Goal: Find specific page/section: Find specific page/section

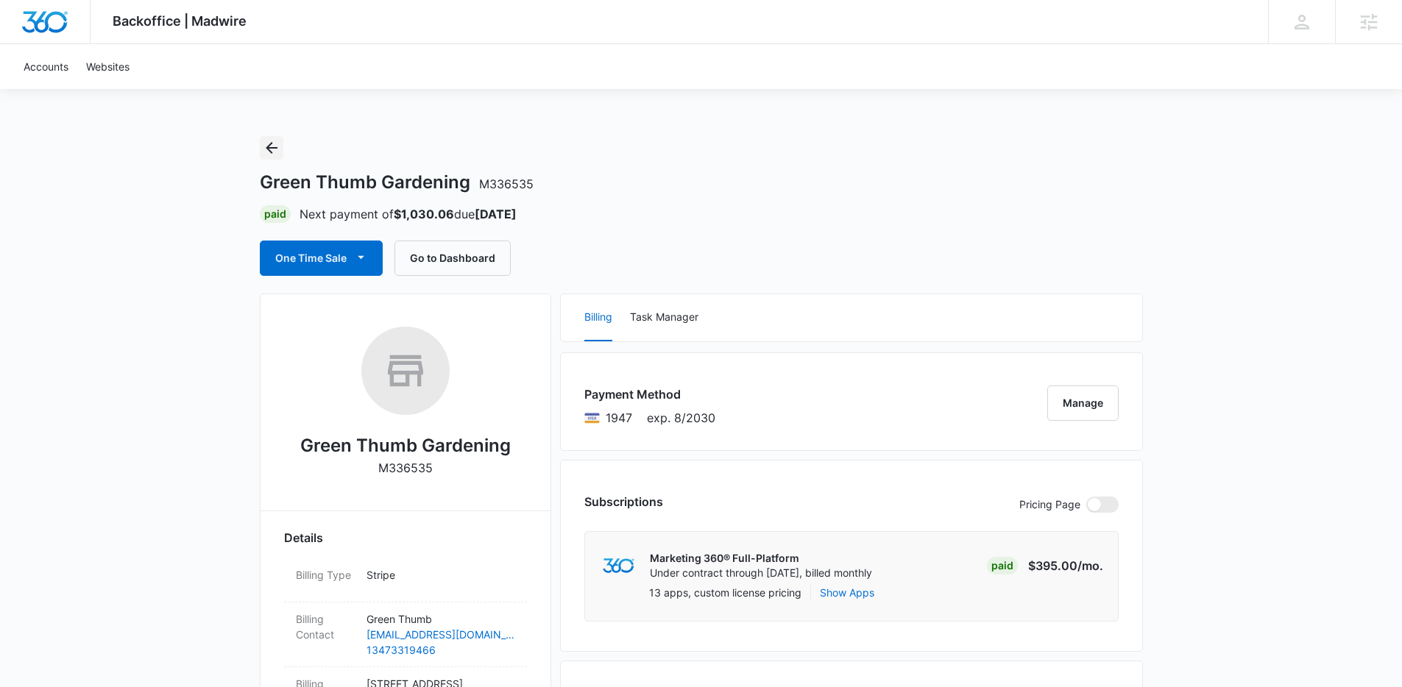
click at [268, 147] on icon "Back" at bounding box center [272, 148] width 12 height 12
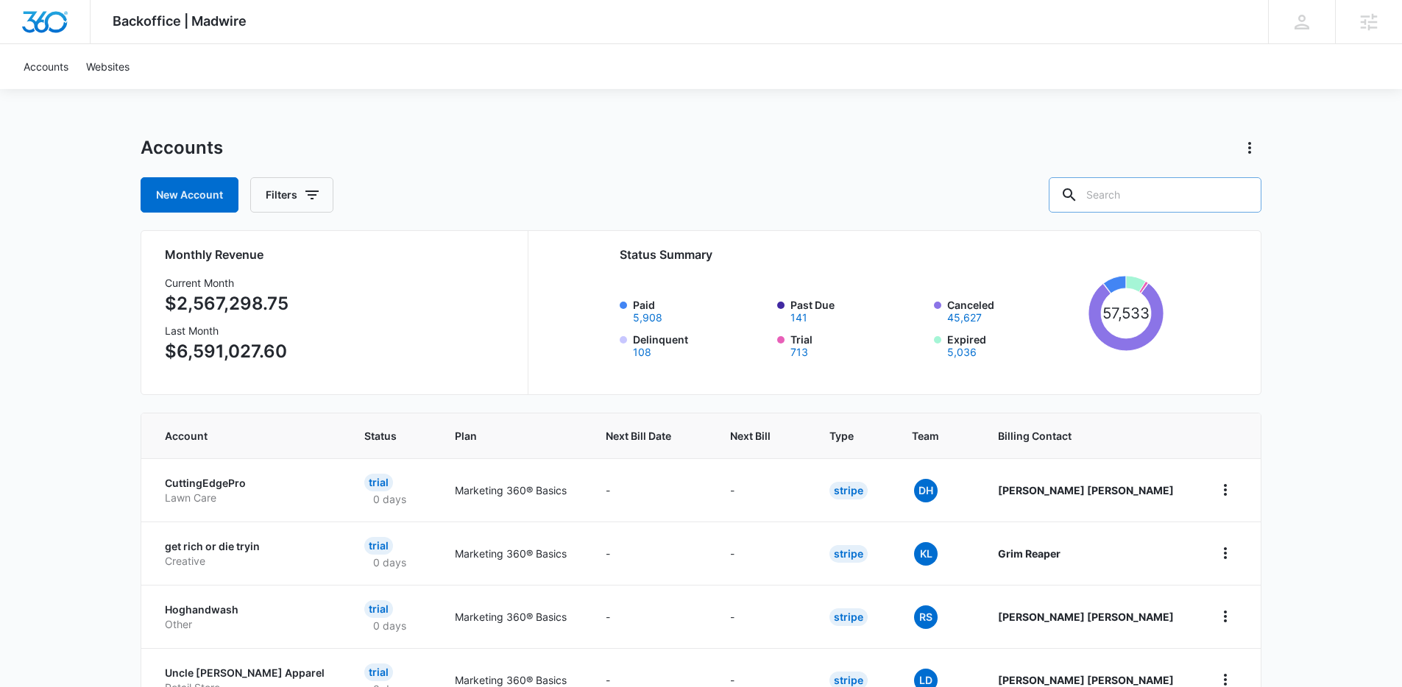
click at [1186, 194] on input "text" at bounding box center [1155, 194] width 213 height 35
type input "chimn"
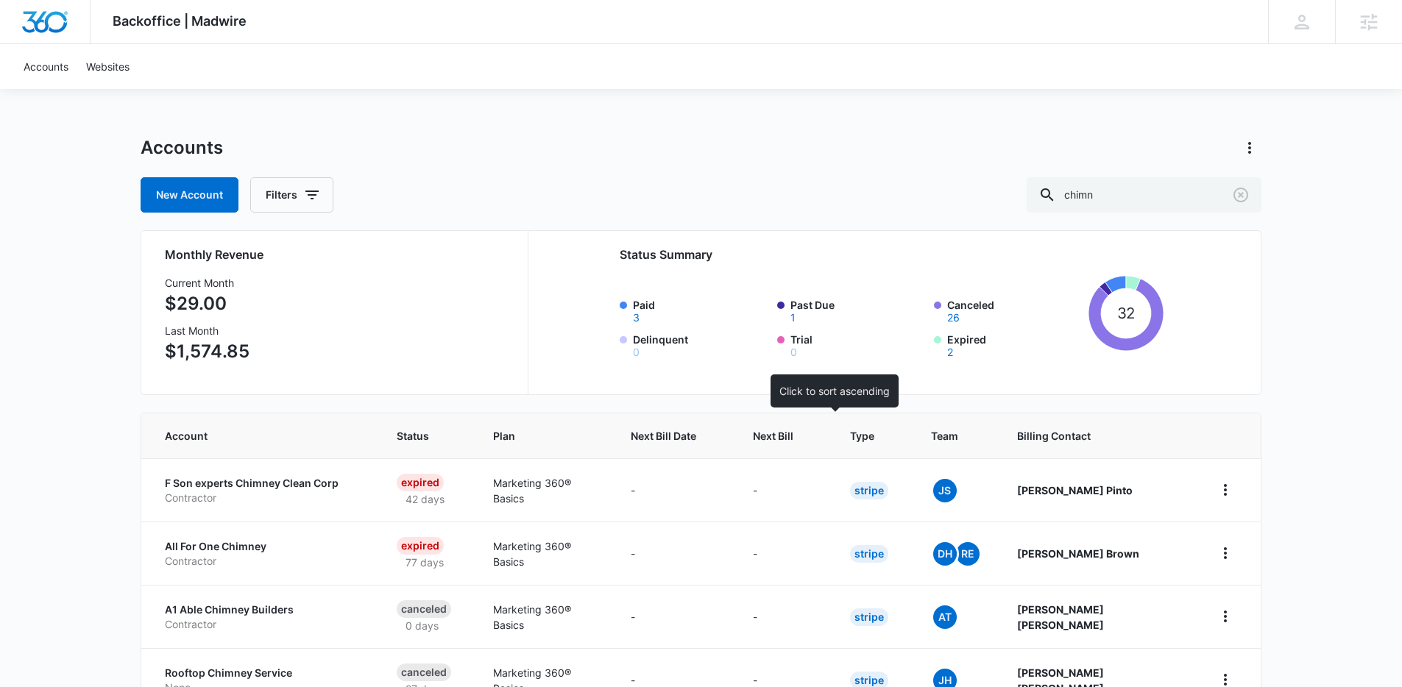
click at [793, 434] on span "Next Bill" at bounding box center [773, 435] width 40 height 15
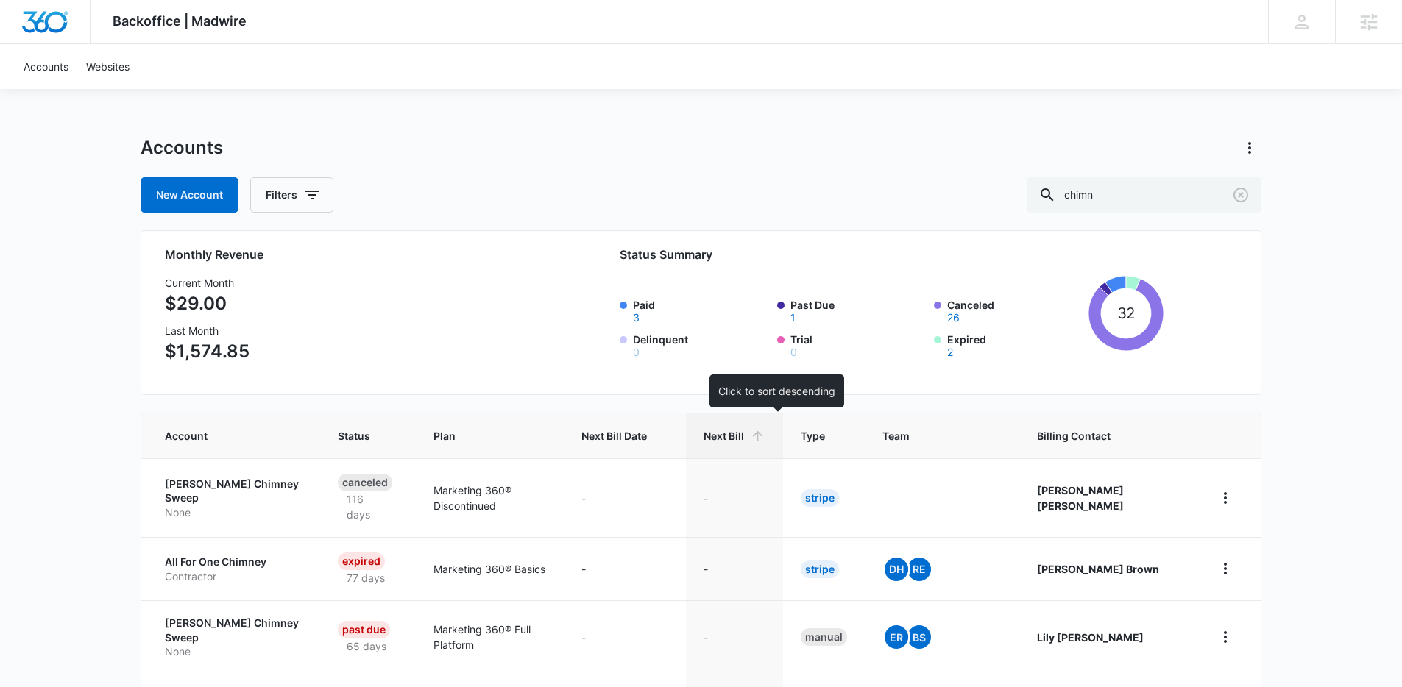
click at [765, 438] on div "Next Bill" at bounding box center [735, 435] width 62 height 15
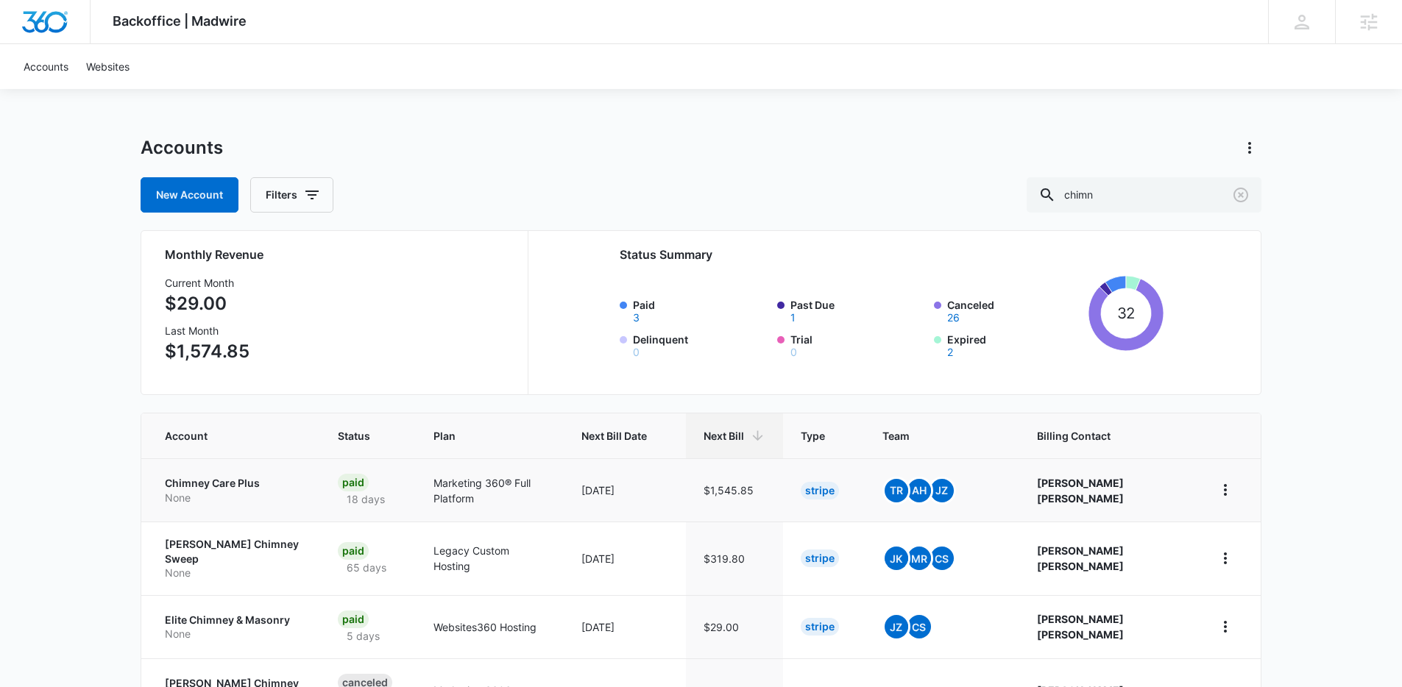
click at [203, 482] on p "Chimney Care Plus" at bounding box center [234, 483] width 138 height 15
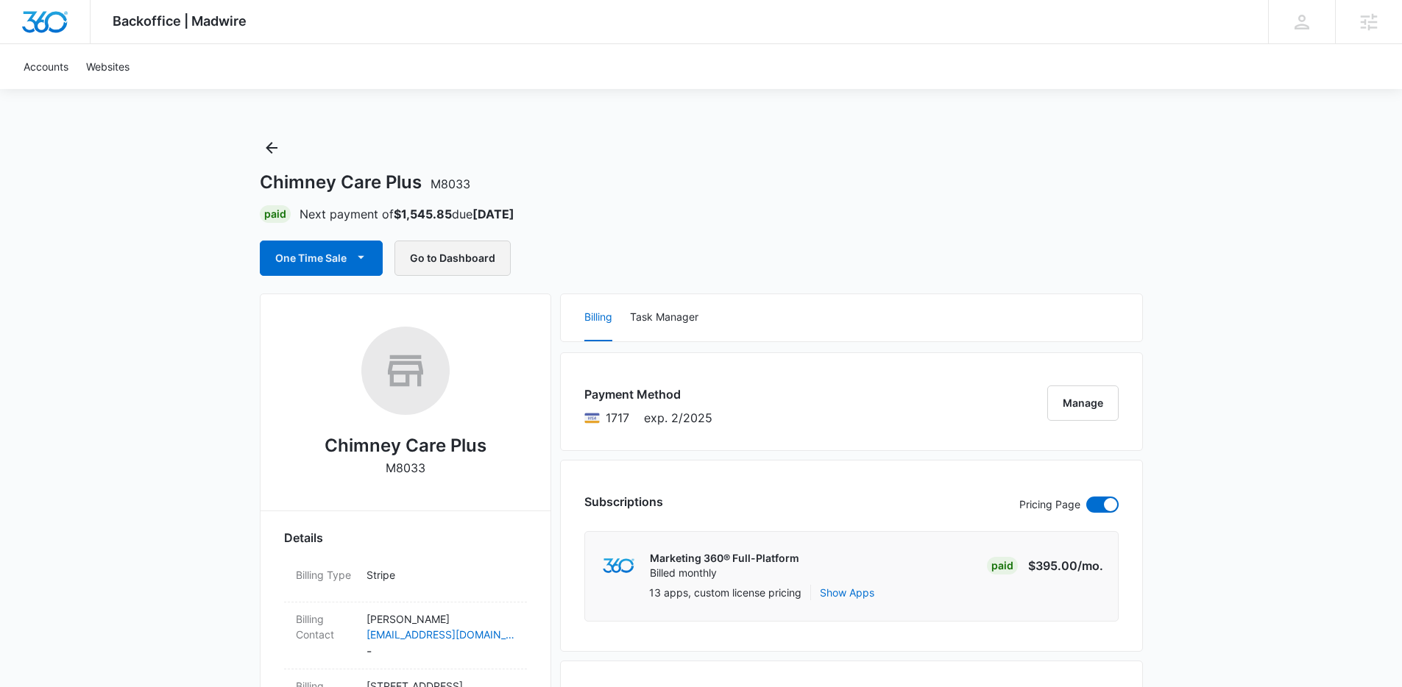
click at [456, 261] on button "Go to Dashboard" at bounding box center [453, 258] width 116 height 35
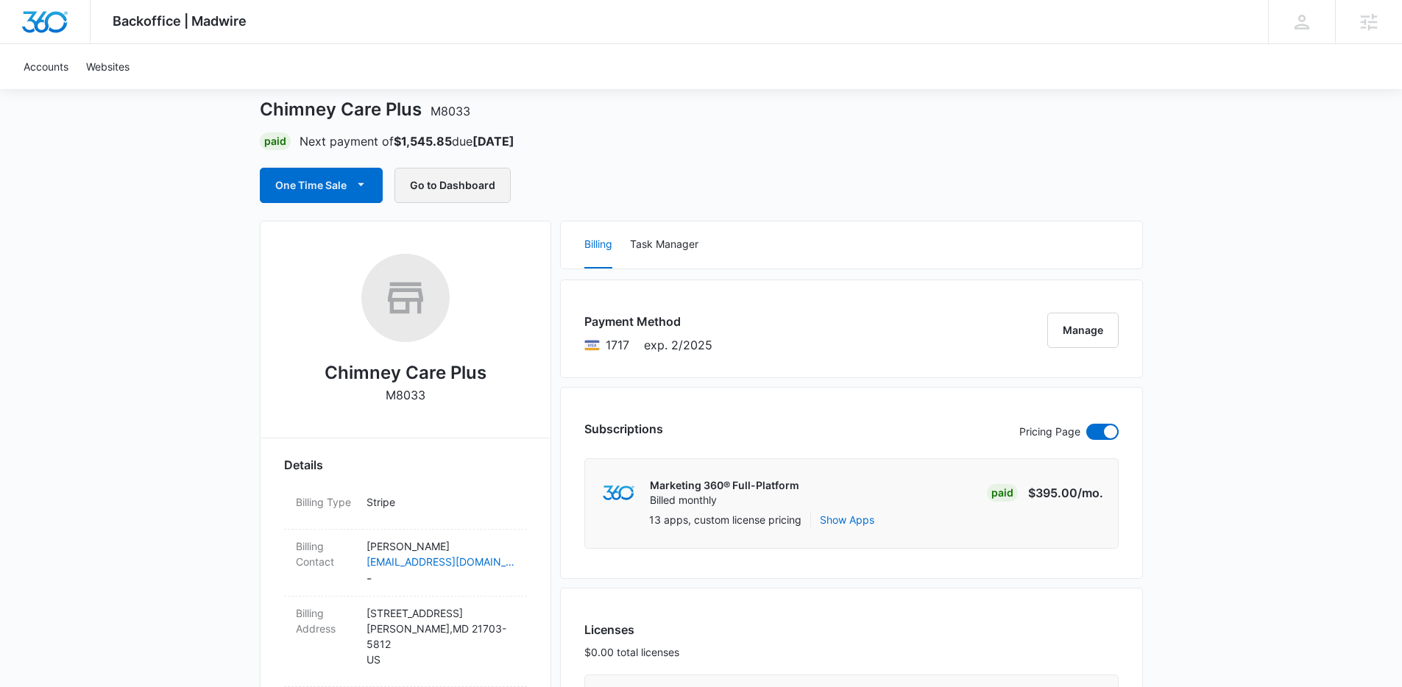
scroll to position [88, 0]
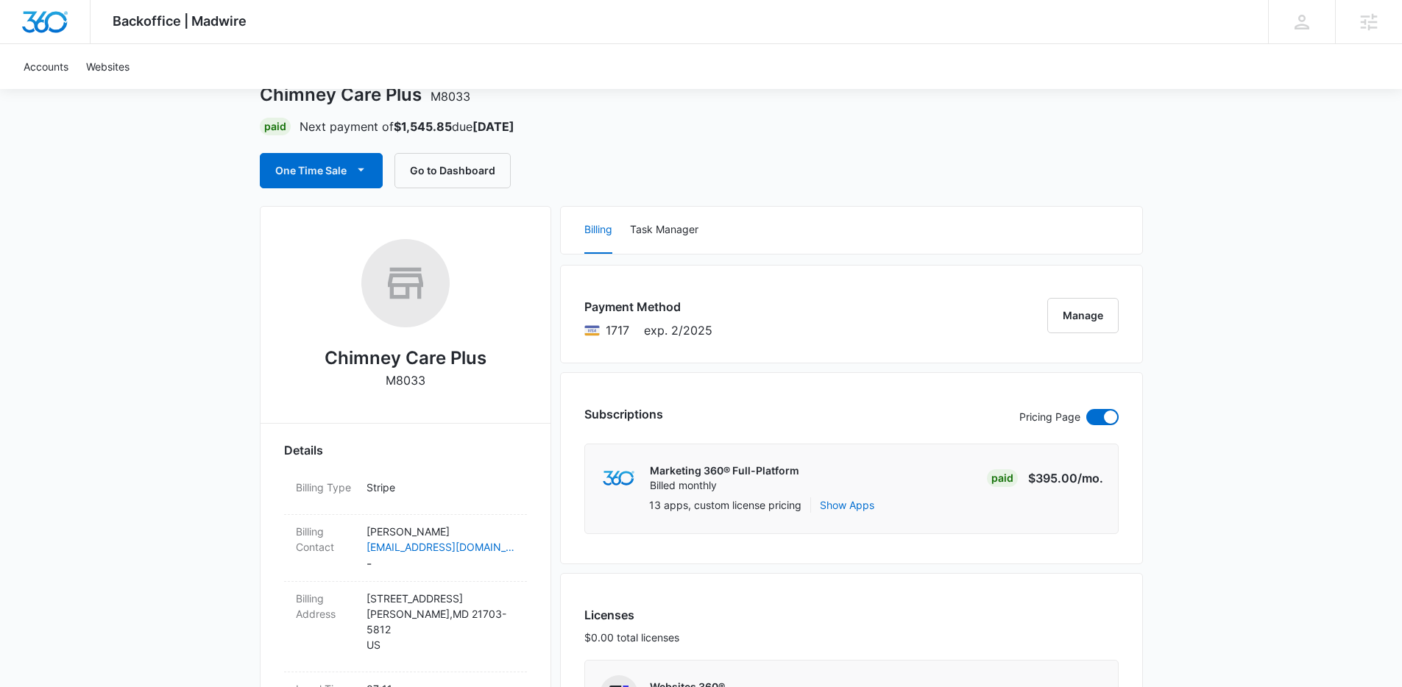
click at [400, 359] on h2 "Chimney Care Plus" at bounding box center [406, 358] width 162 height 26
copy h2 "Chimney Care Plus"
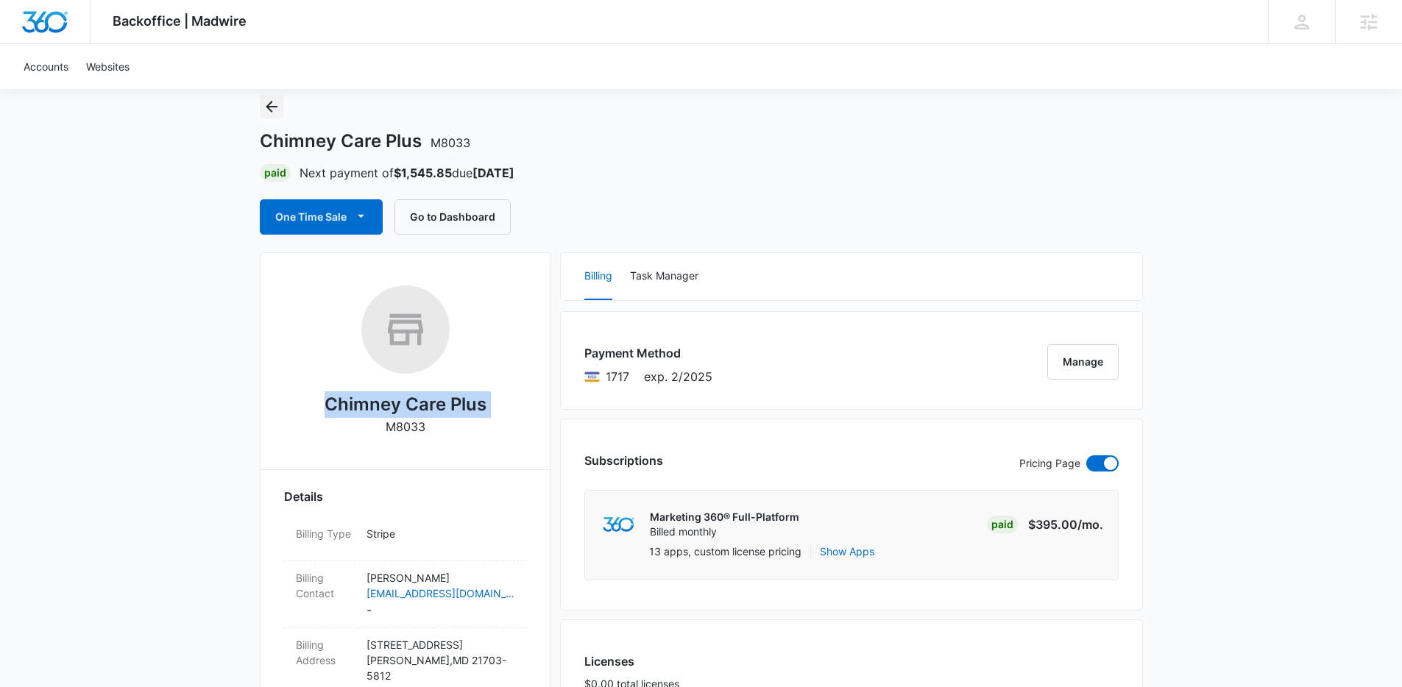
scroll to position [0, 0]
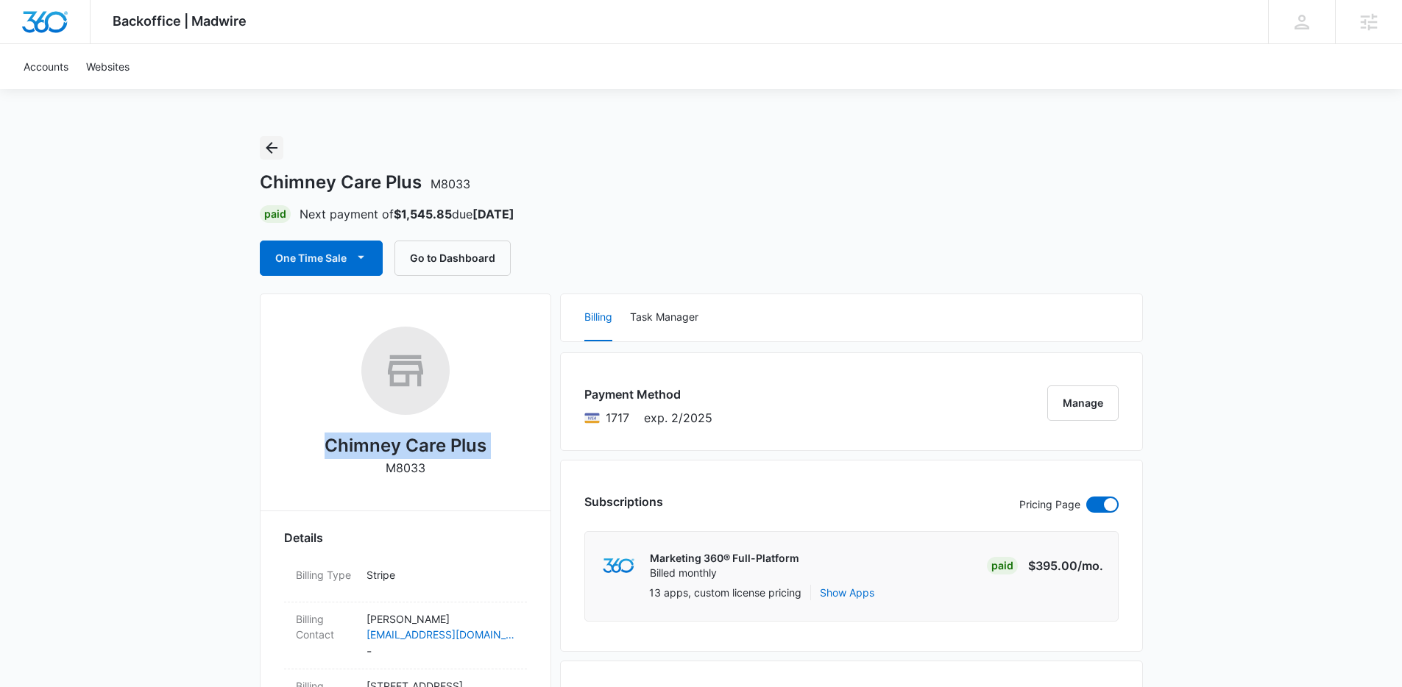
click at [269, 144] on icon "Back" at bounding box center [272, 148] width 12 height 12
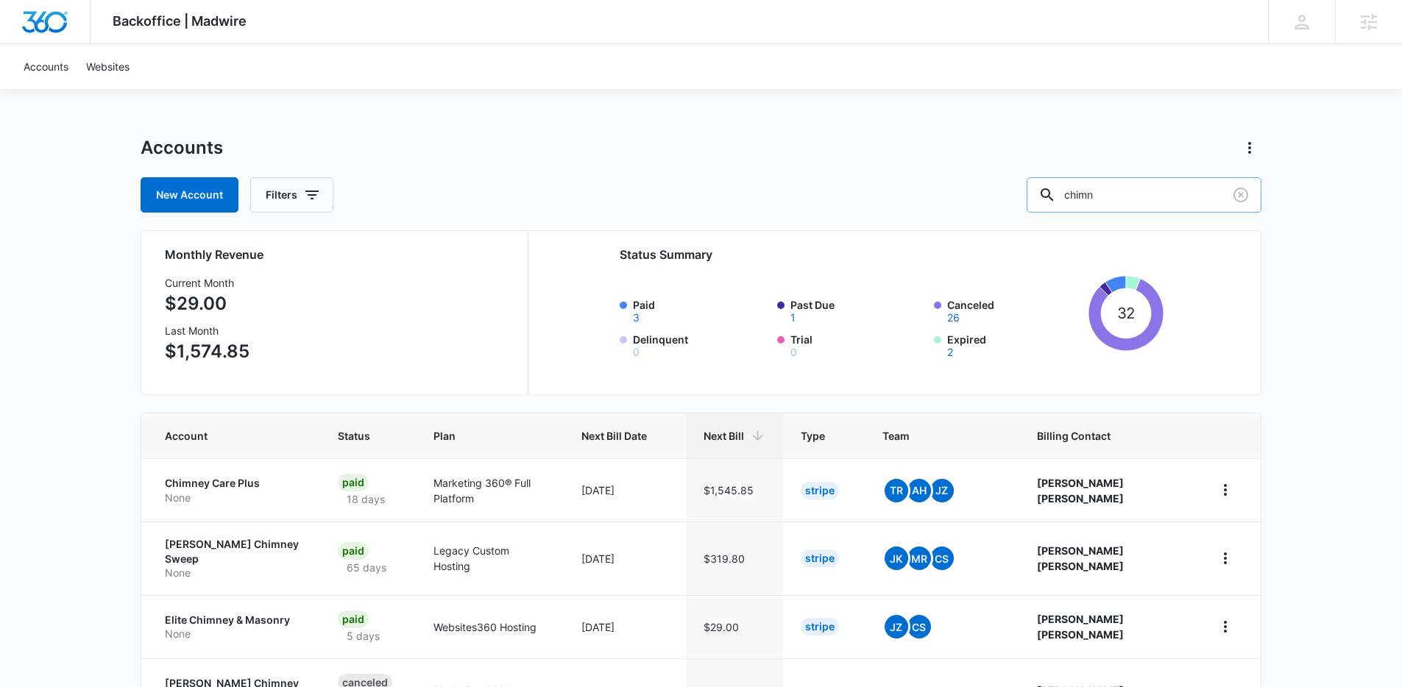
click at [1125, 199] on input "chimn" at bounding box center [1144, 194] width 235 height 35
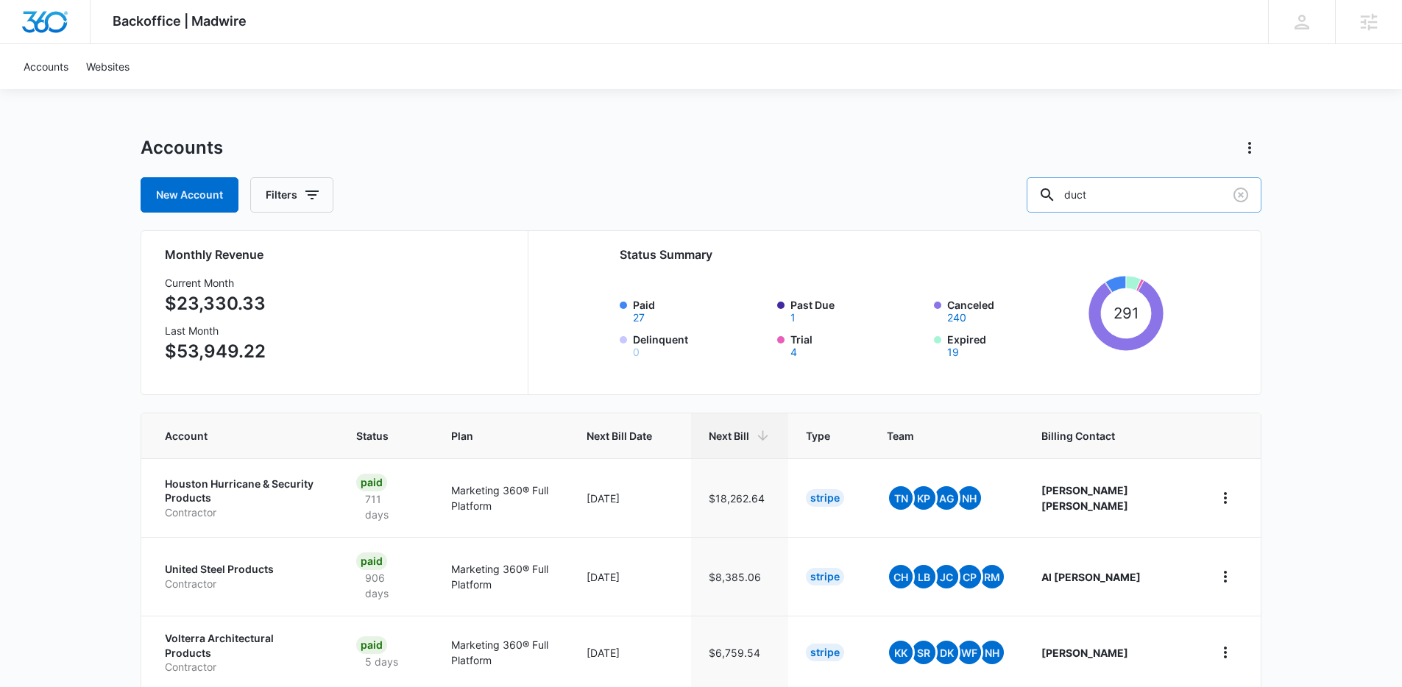
click at [1170, 202] on input "duct" at bounding box center [1144, 194] width 235 height 35
type input "air d"
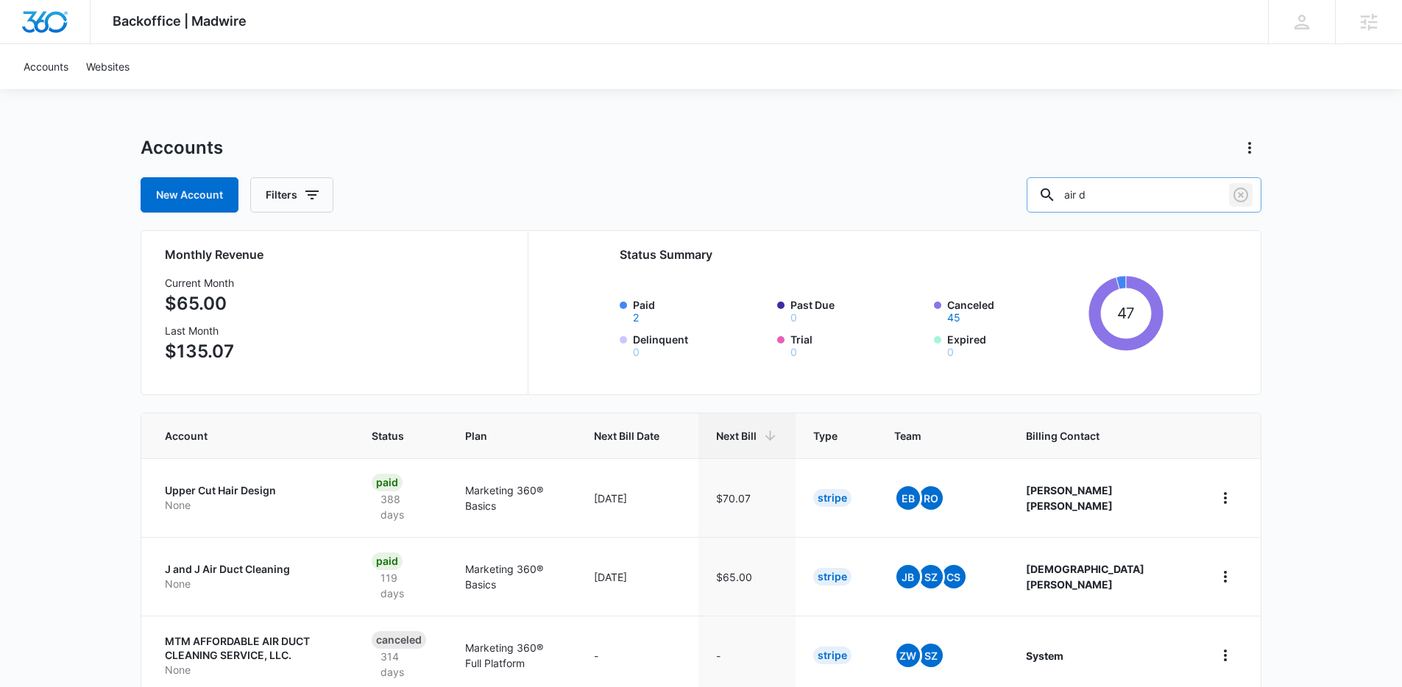
click at [1239, 194] on icon "Clear" at bounding box center [1241, 195] width 18 height 18
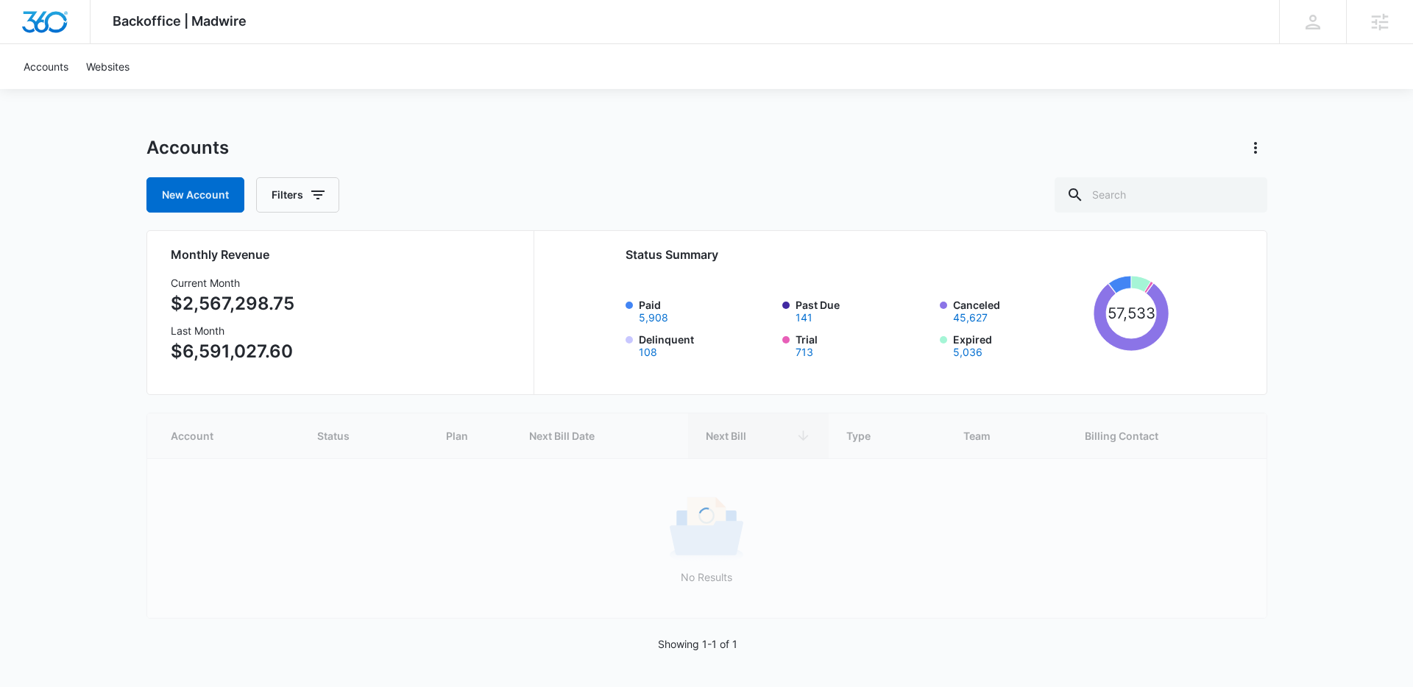
click at [1350, 247] on div "Backoffice | Madwire Apps Settings KL Kyle Lewis kyle.lewis@marketing360.com My…" at bounding box center [706, 343] width 1413 height 687
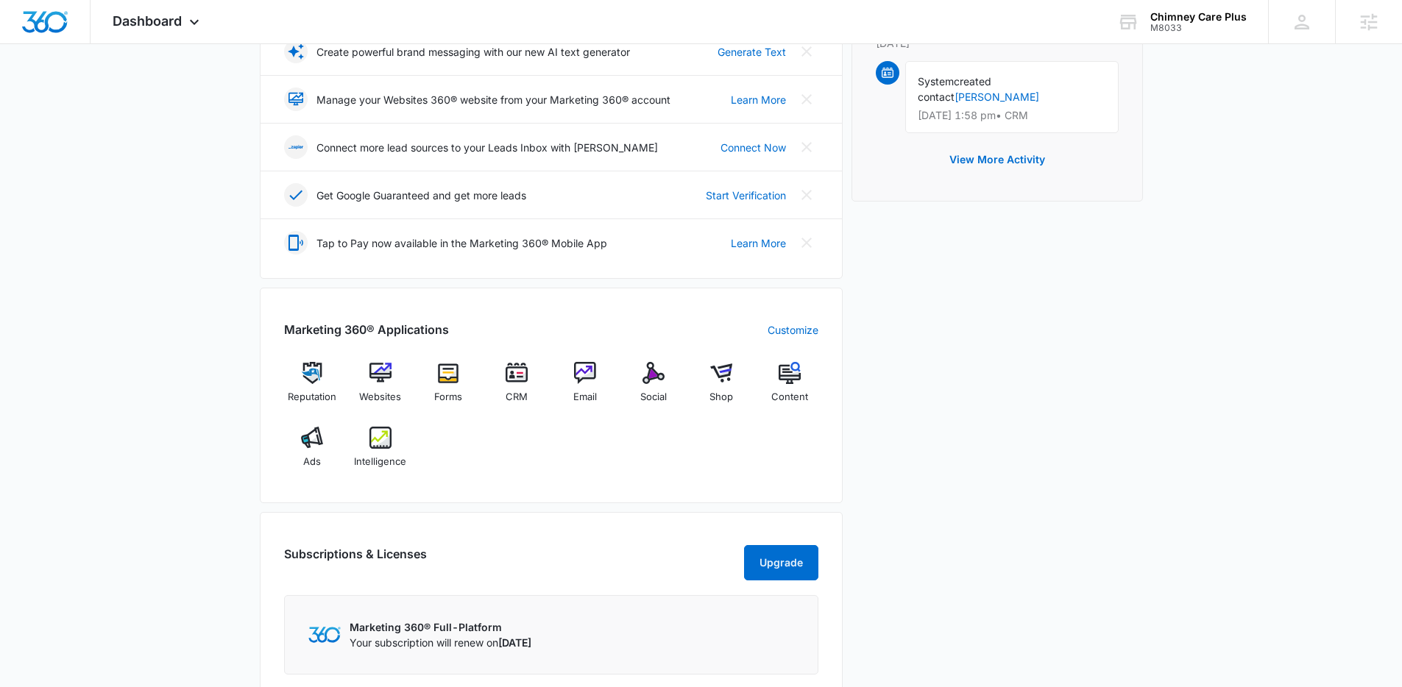
scroll to position [478, 0]
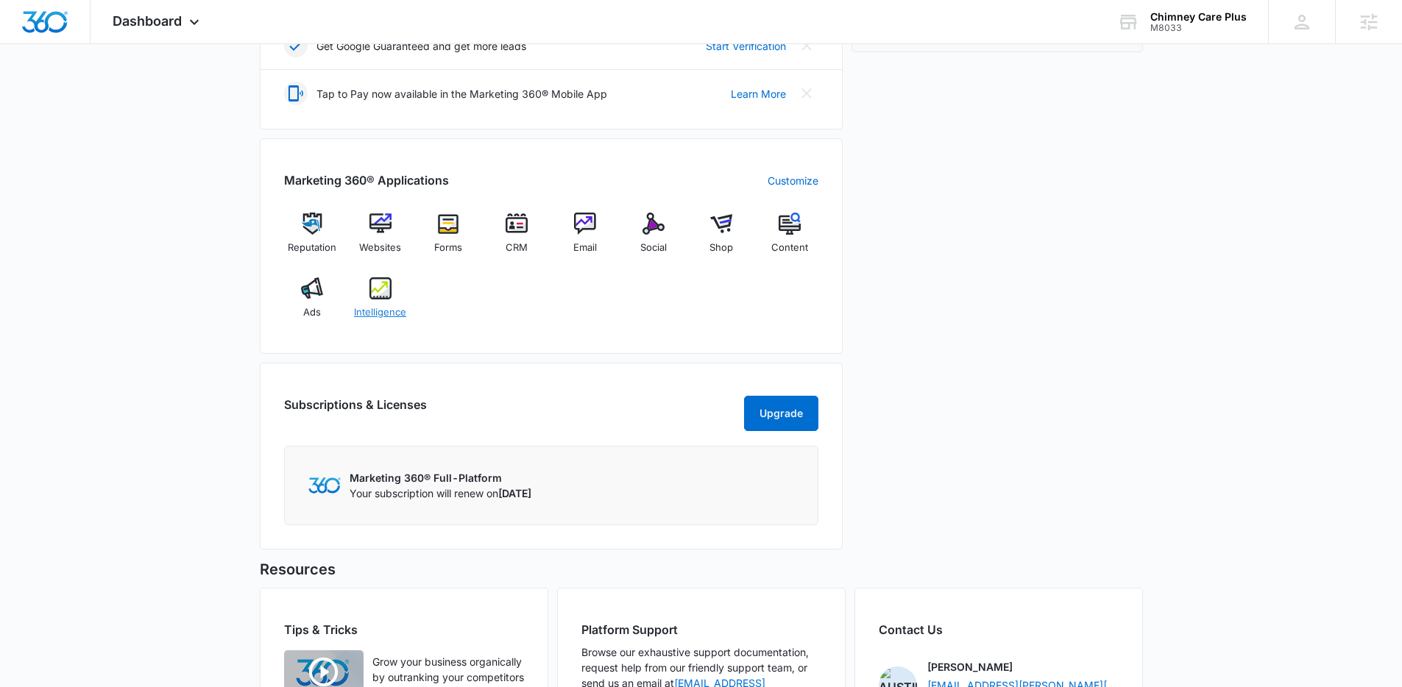
click at [377, 285] on img at bounding box center [380, 288] width 22 height 22
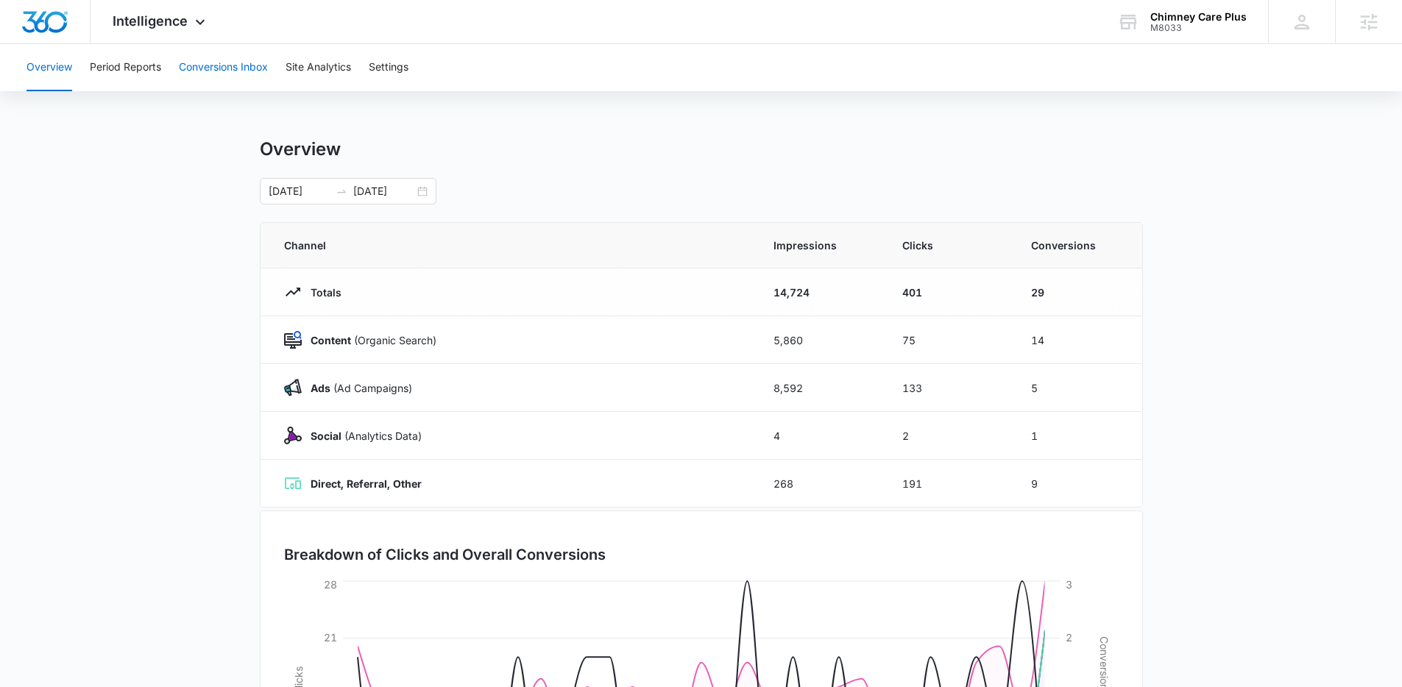
click at [205, 69] on button "Conversions Inbox" at bounding box center [223, 67] width 89 height 47
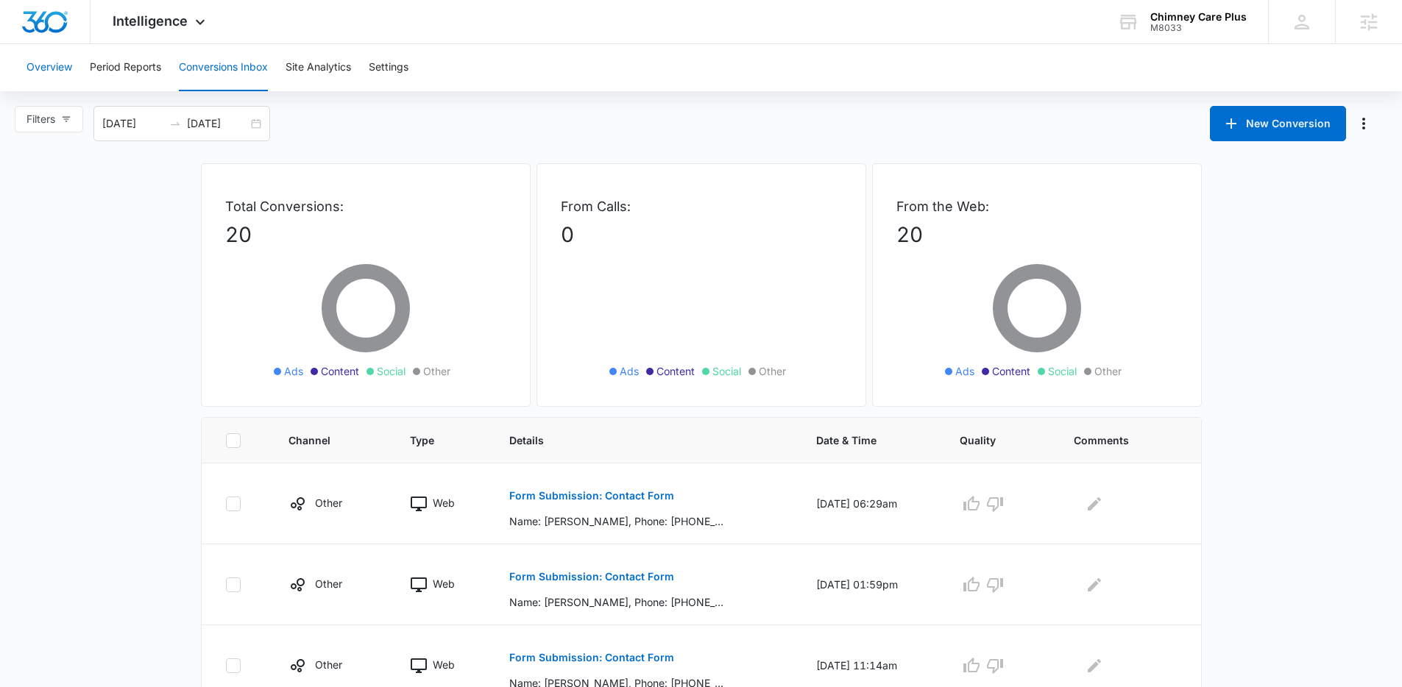
click at [45, 62] on button "Overview" at bounding box center [49, 67] width 46 height 47
